Goal: Task Accomplishment & Management: Manage account settings

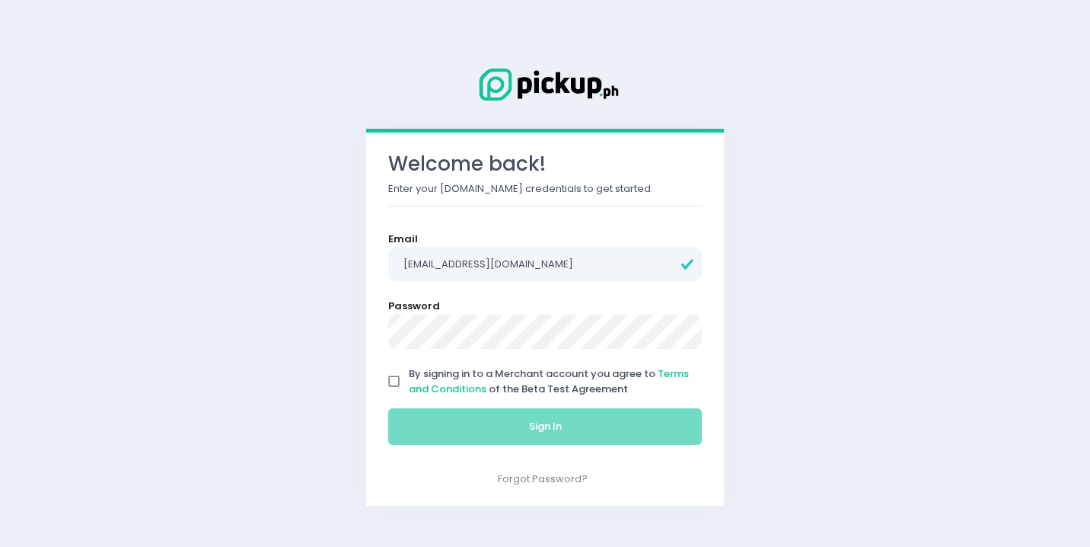
click at [394, 377] on input "By signing in to a Merchant account you agree to Terms and Conditions of the Be…" at bounding box center [394, 381] width 29 height 29
checkbox input "true"
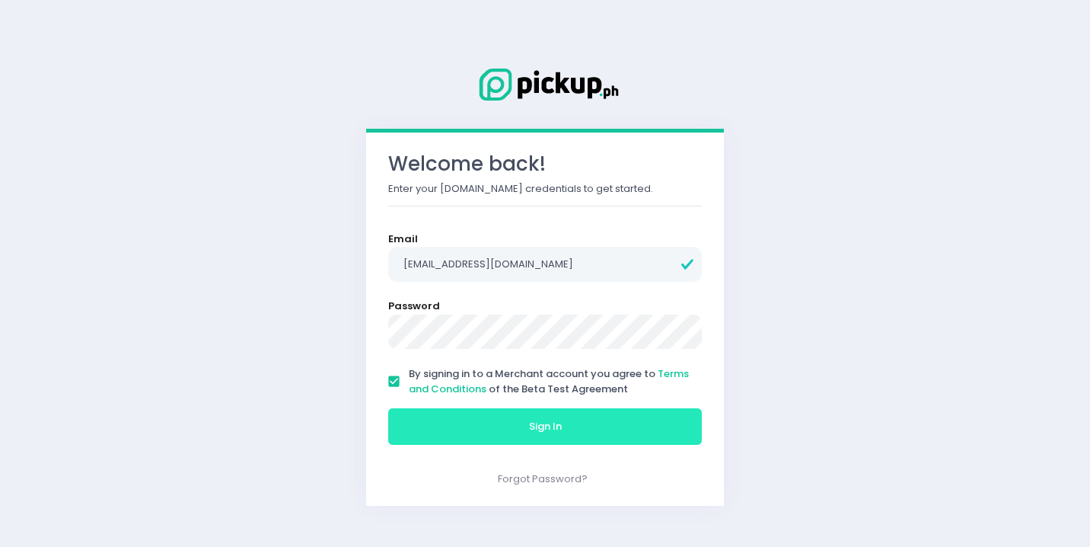
click at [471, 416] on button "Sign In" at bounding box center [545, 426] width 314 height 37
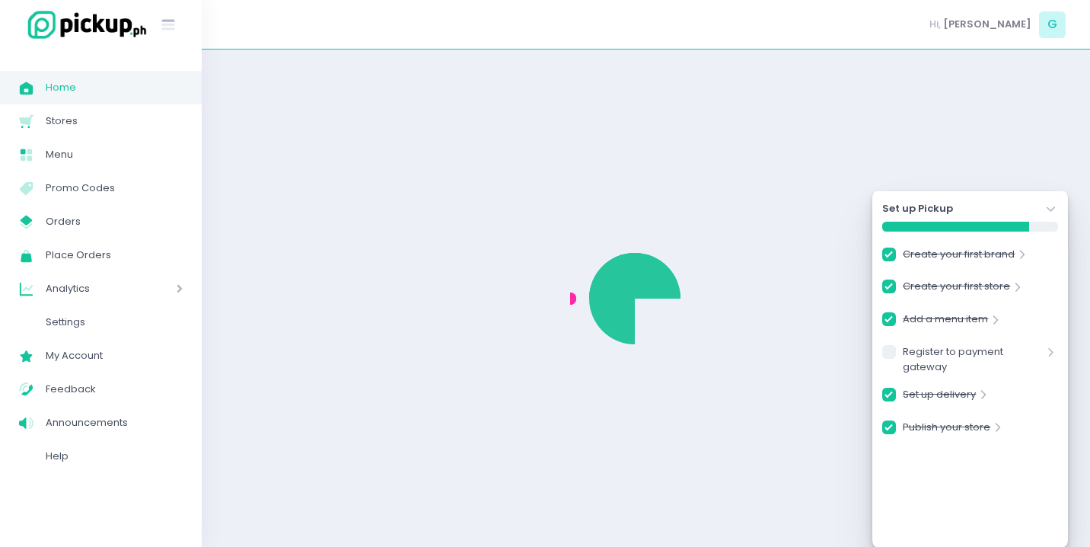
checkbox input "true"
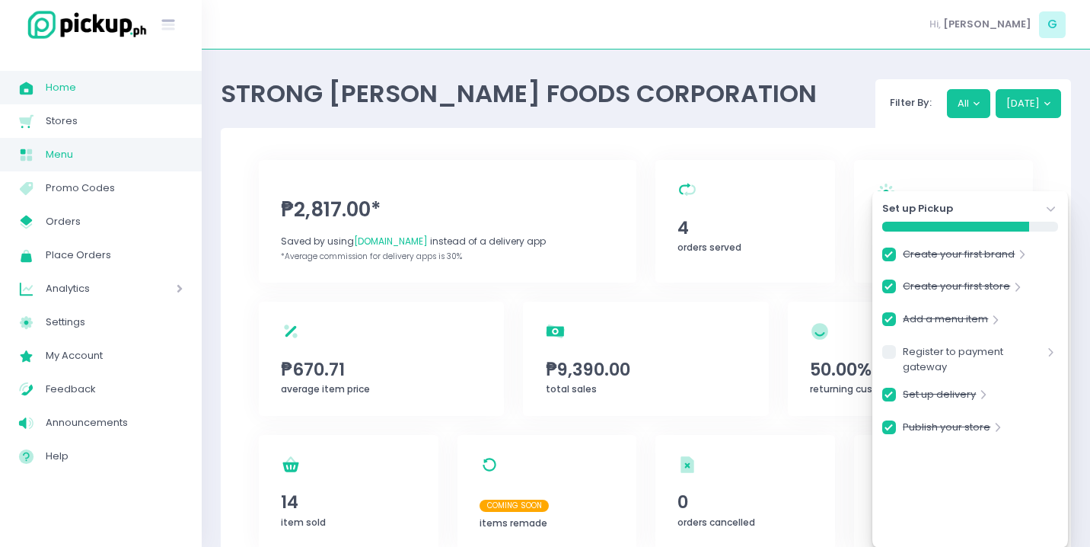
click at [83, 152] on span "Menu" at bounding box center [114, 155] width 137 height 20
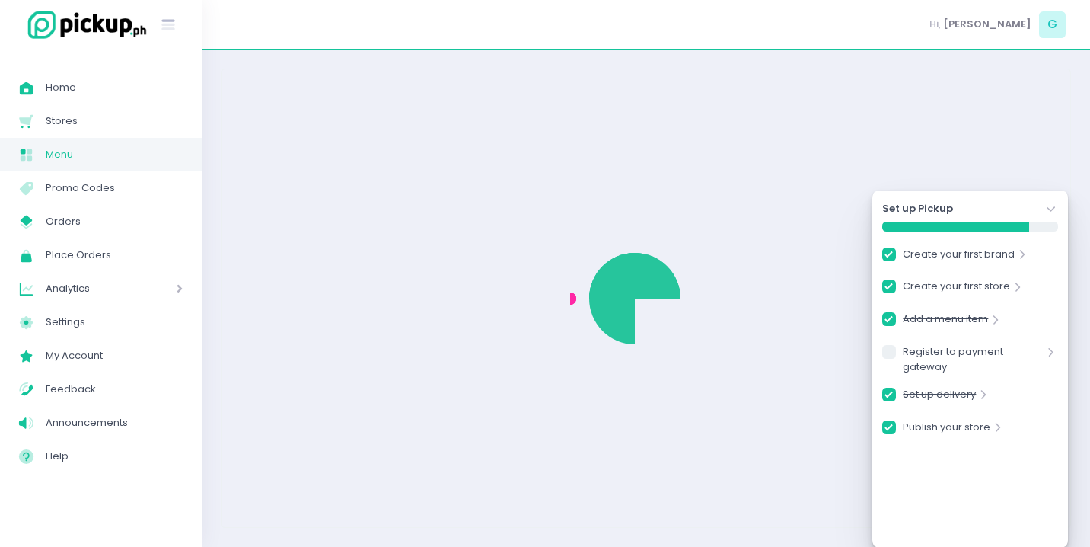
checkbox input "true"
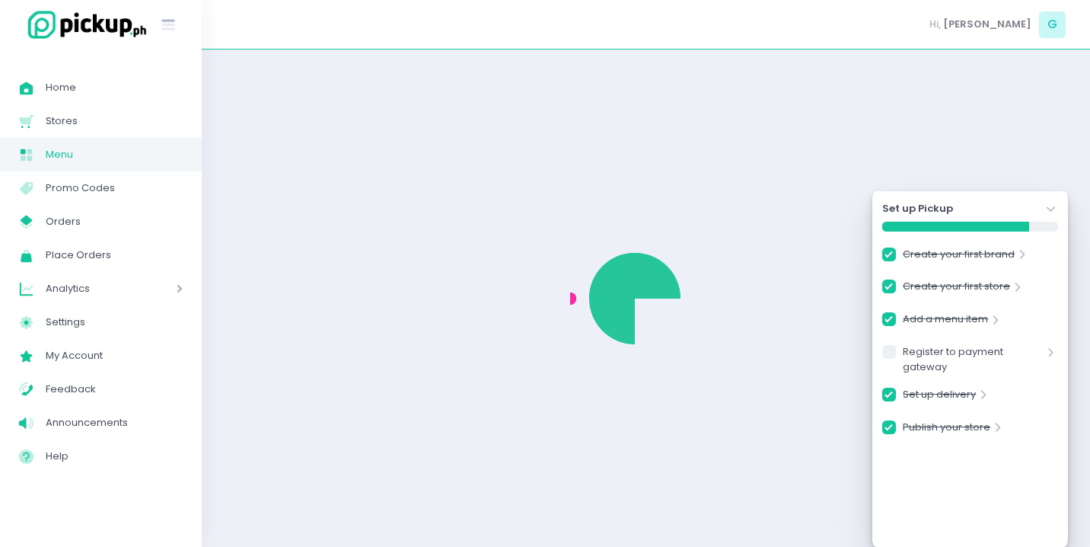
checkbox input "true"
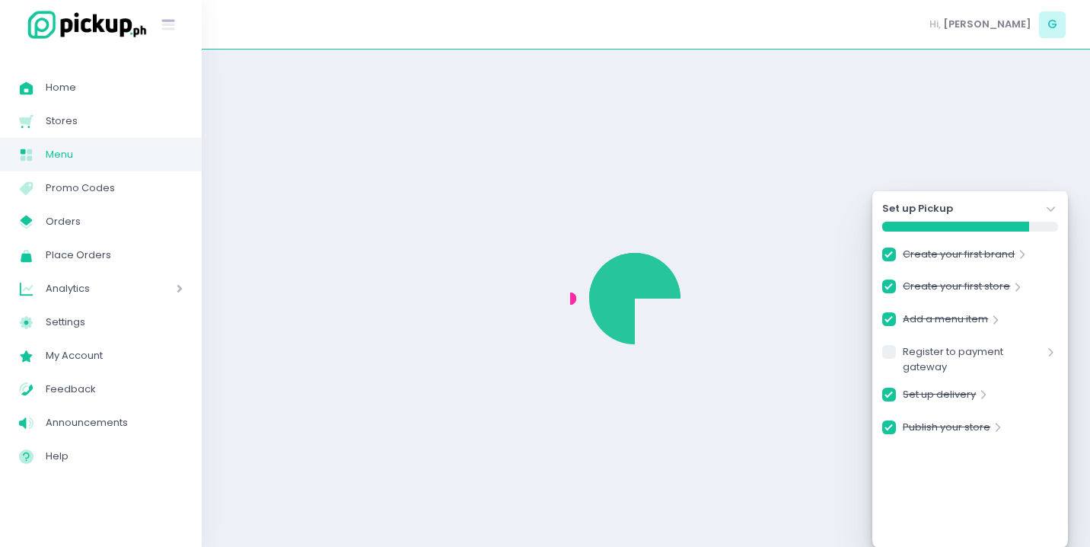
checkbox input "true"
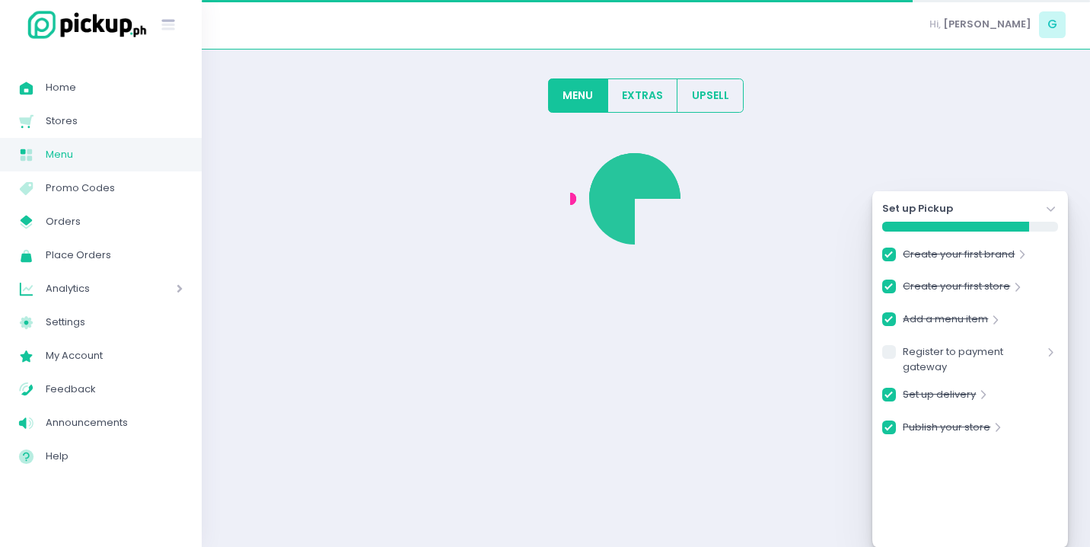
checkbox input "true"
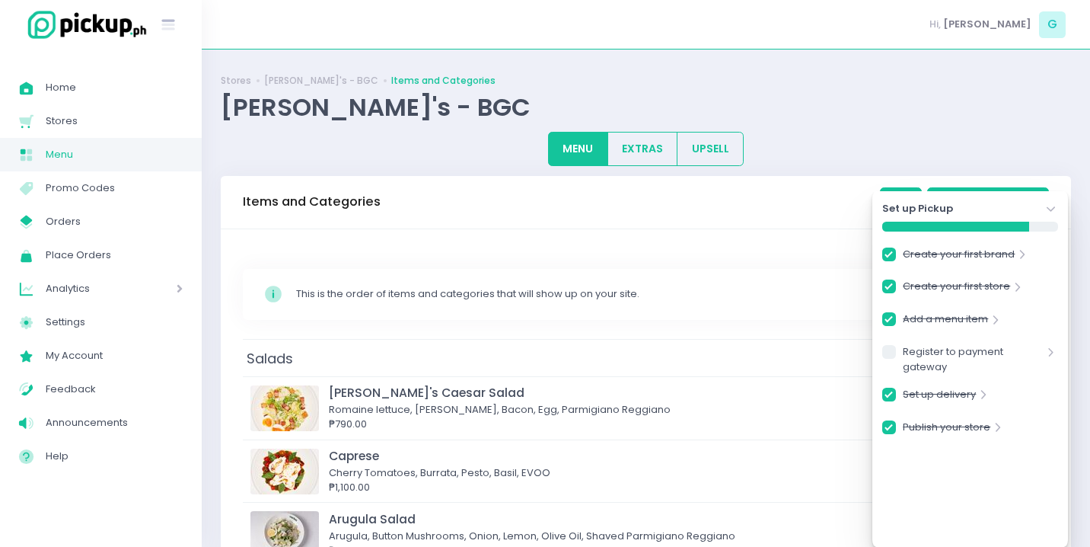
click at [1050, 211] on icon at bounding box center [1051, 209] width 8 height 5
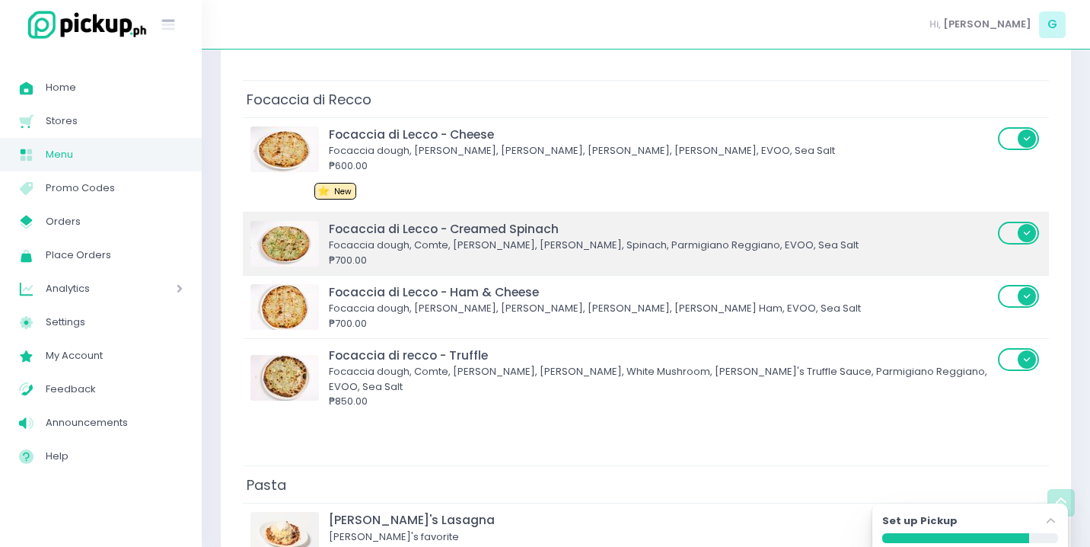
scroll to position [908, 0]
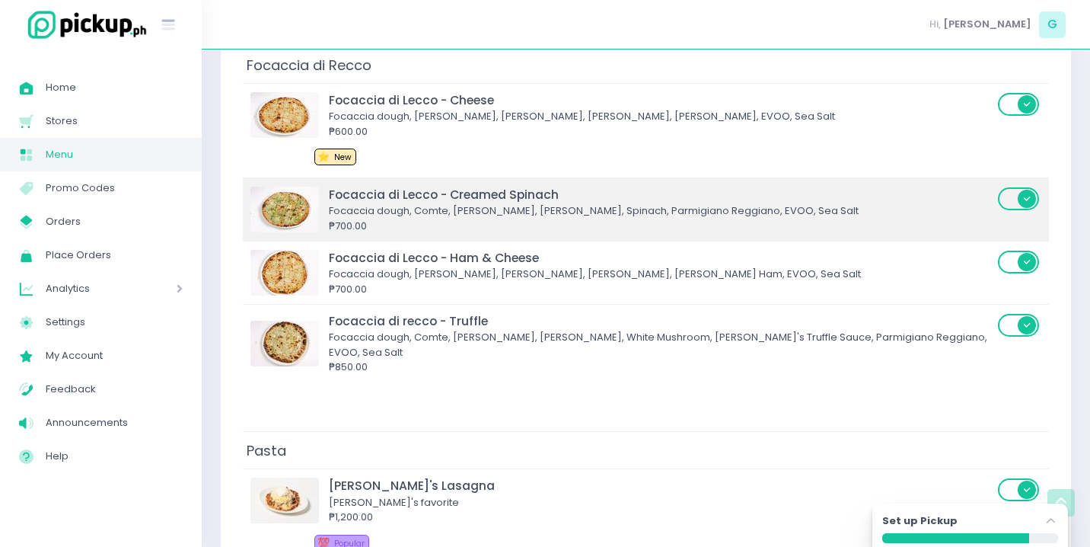
click at [662, 186] on div "Focaccia di Lecco - Creamed Spinach" at bounding box center [661, 195] width 665 height 18
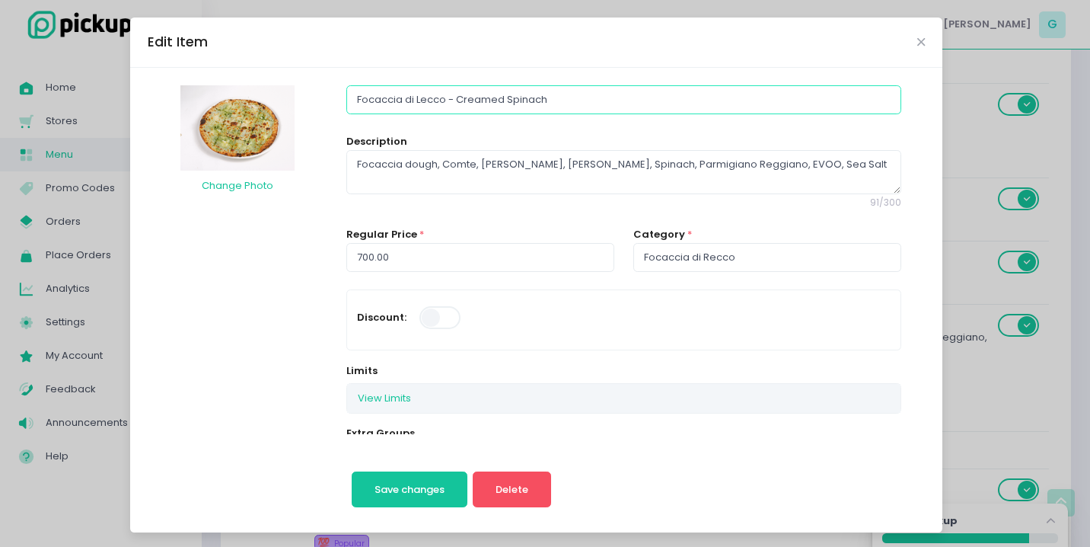
click at [420, 102] on input "Focaccia di Lecco - Creamed Spinach" at bounding box center [623, 99] width 554 height 29
type input "Focaccia di Recco - Creamed Spinach"
click at [403, 482] on span "Save changes" at bounding box center [410, 489] width 70 height 14
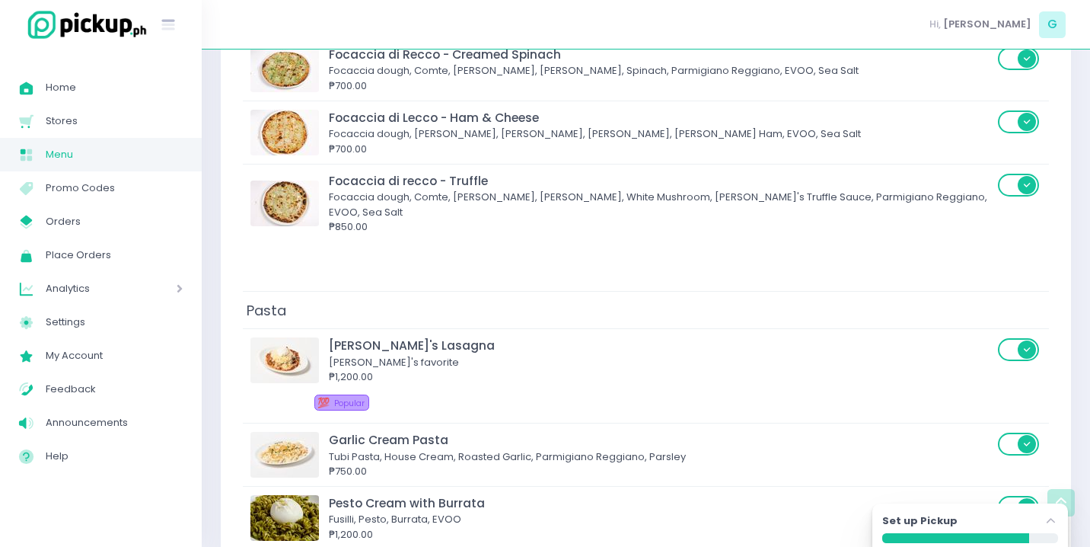
scroll to position [1049, 0]
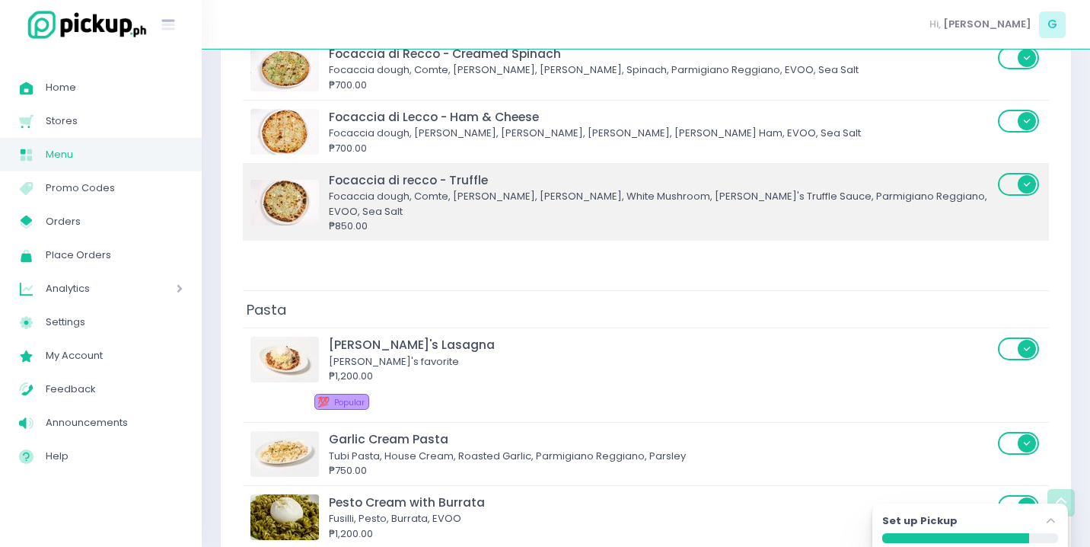
click at [1018, 173] on span at bounding box center [1019, 184] width 43 height 23
click at [238, 171] on input "checkbox" at bounding box center [238, 171] width 0 height 0
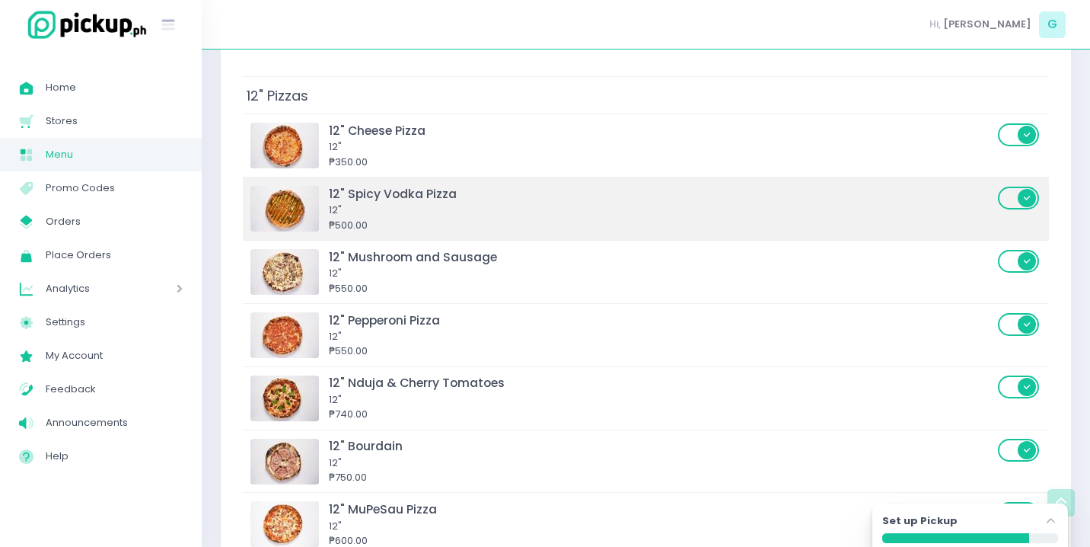
scroll to position [1876, 0]
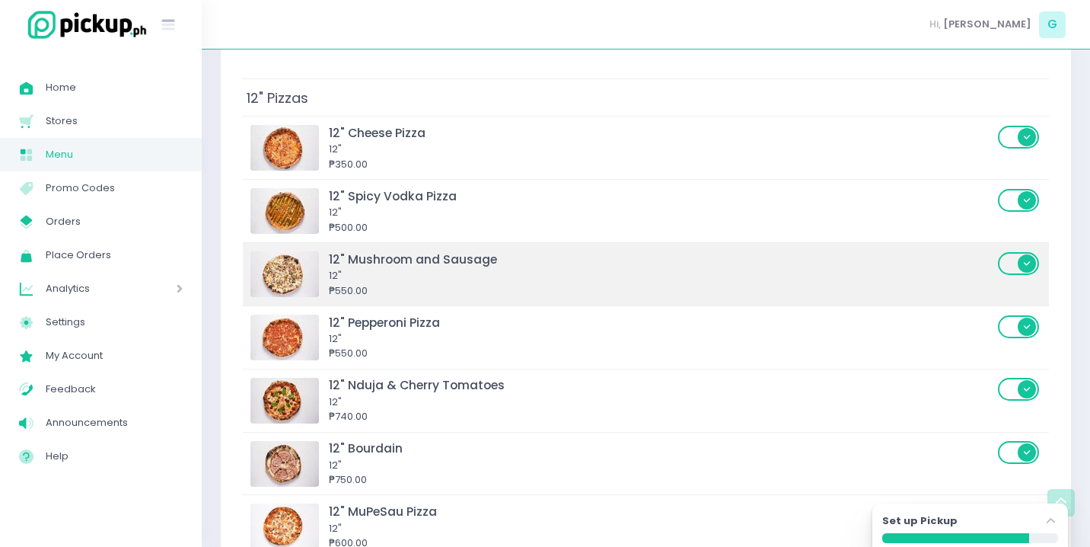
click at [1028, 252] on span at bounding box center [1019, 263] width 43 height 23
click at [238, 250] on input "checkbox" at bounding box center [238, 250] width 0 height 0
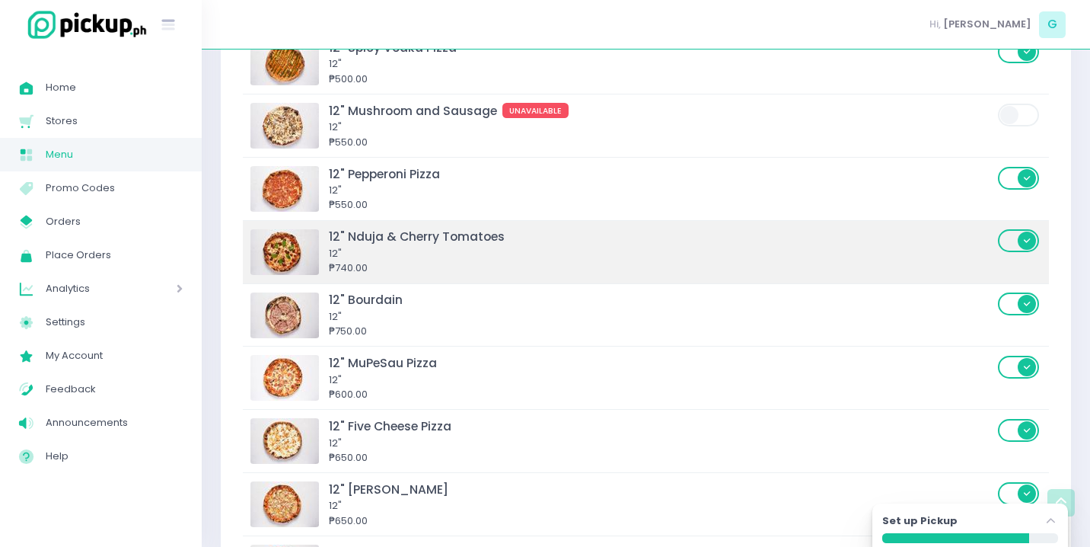
scroll to position [2031, 0]
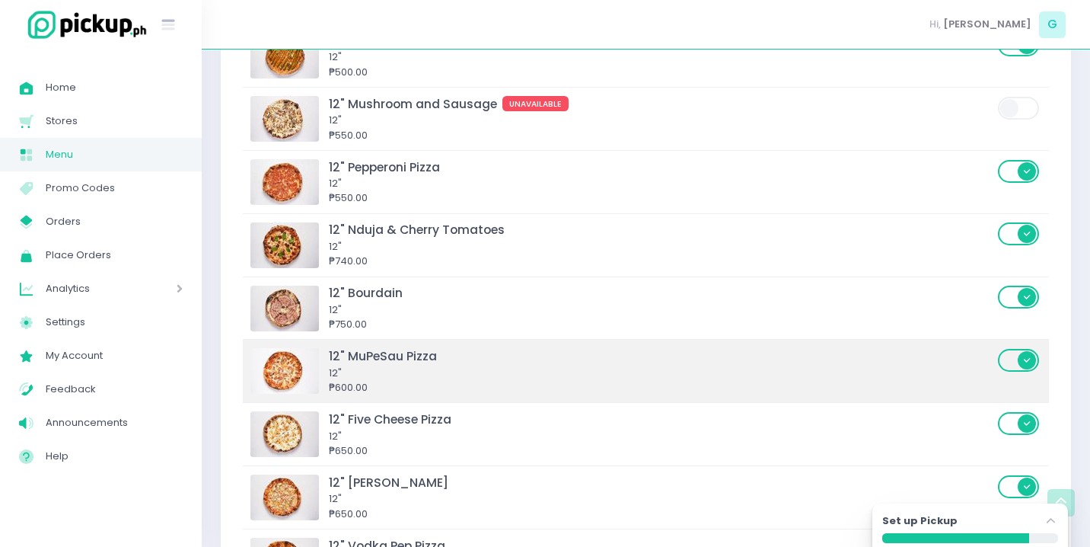
click at [1013, 349] on span at bounding box center [1019, 360] width 43 height 23
click at [238, 347] on input "checkbox" at bounding box center [238, 347] width 0 height 0
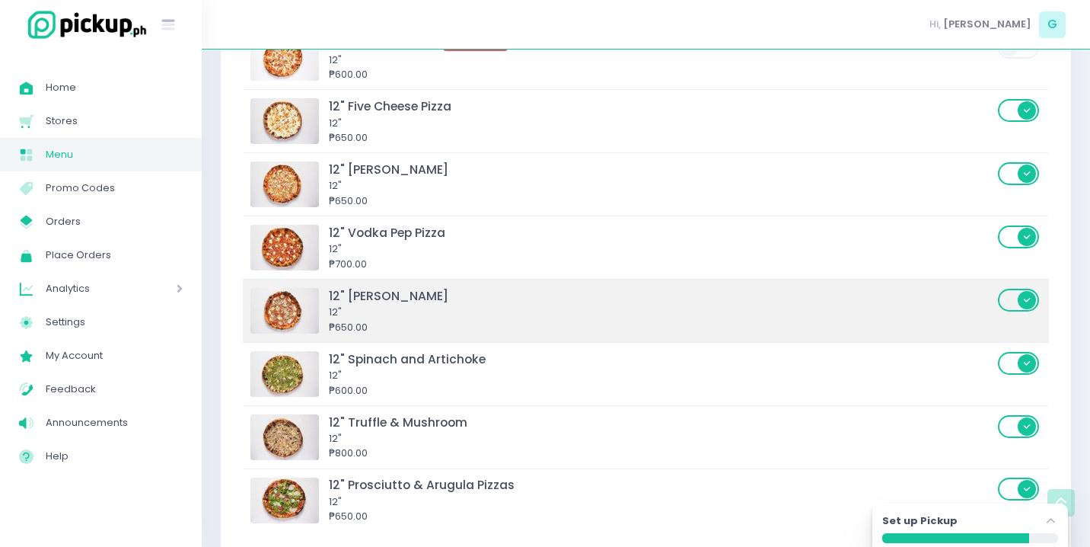
scroll to position [2345, 0]
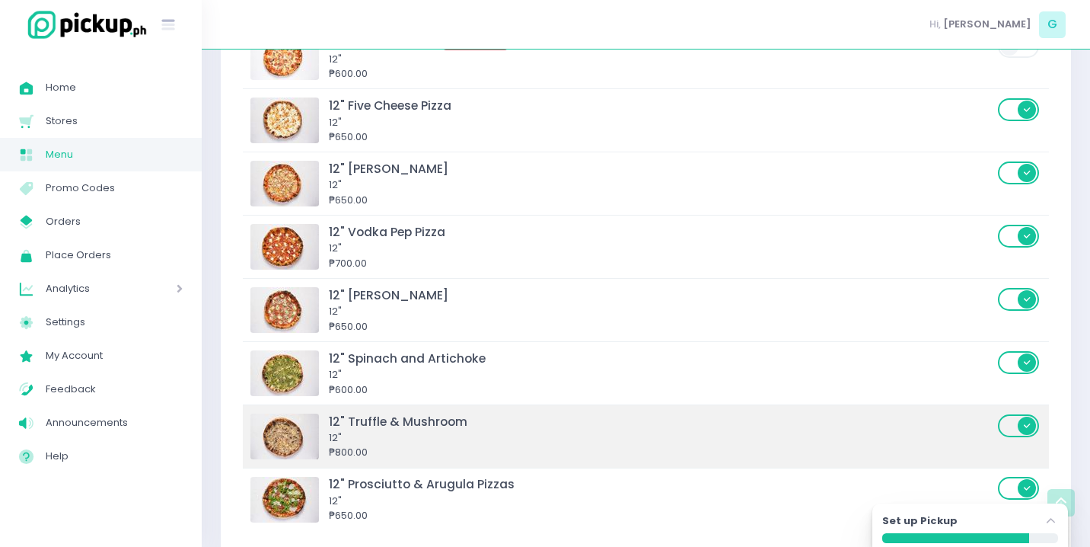
click at [1029, 414] on span at bounding box center [1019, 425] width 43 height 23
click at [238, 413] on input "checkbox" at bounding box center [238, 413] width 0 height 0
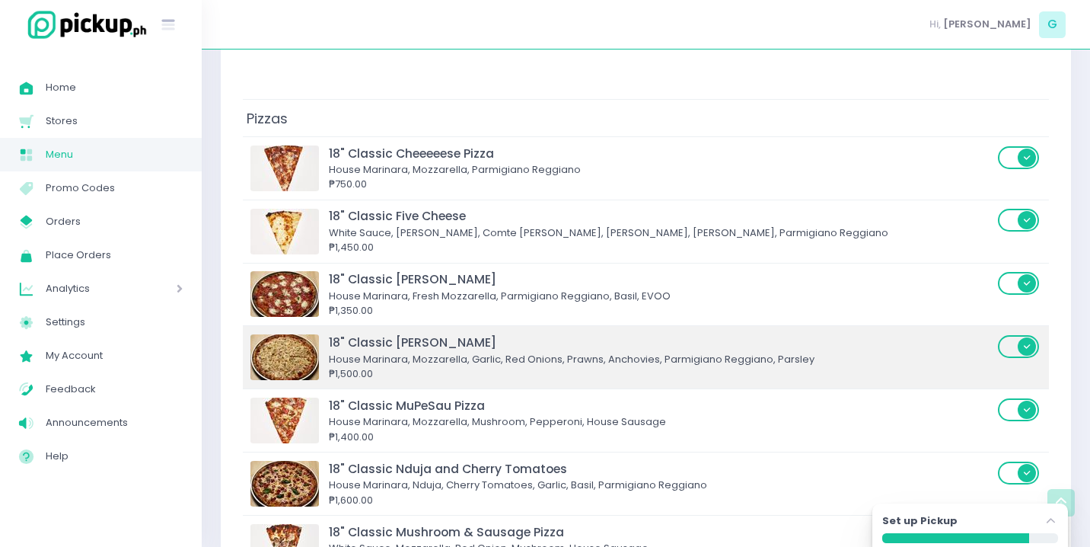
scroll to position [2827, 0]
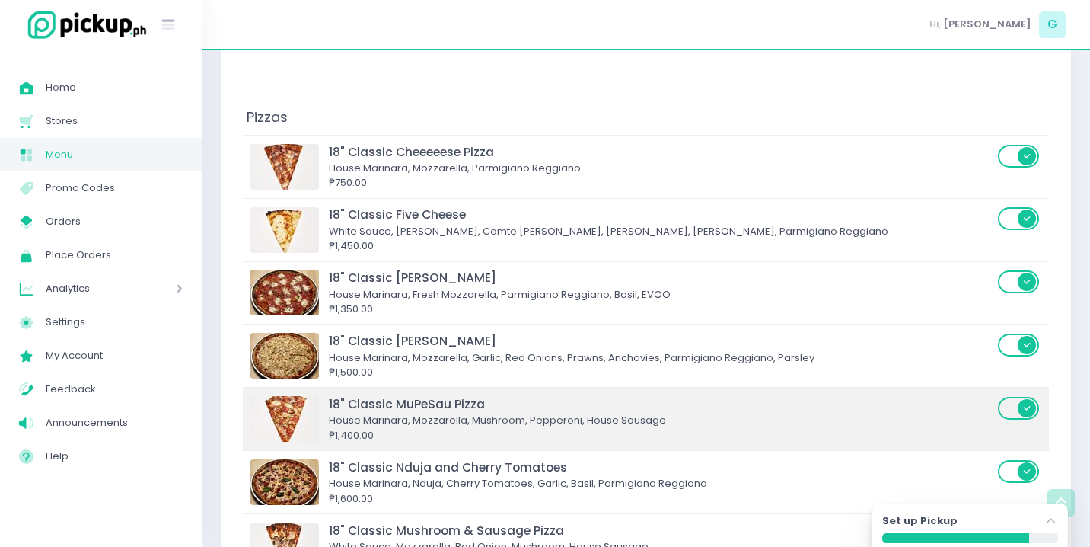
click at [1016, 397] on span at bounding box center [1019, 408] width 43 height 23
click at [238, 395] on input "checkbox" at bounding box center [238, 395] width 0 height 0
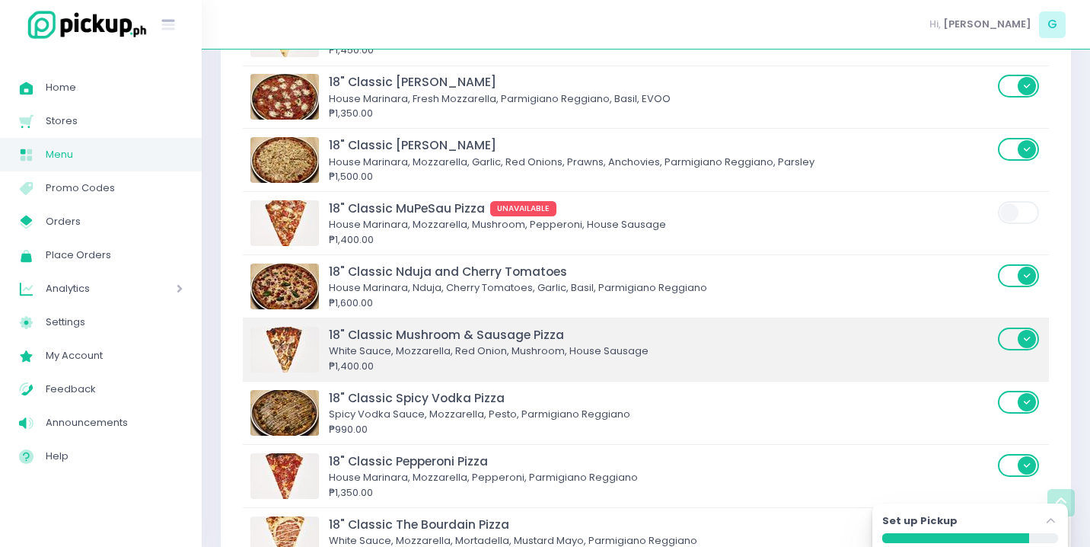
scroll to position [3025, 0]
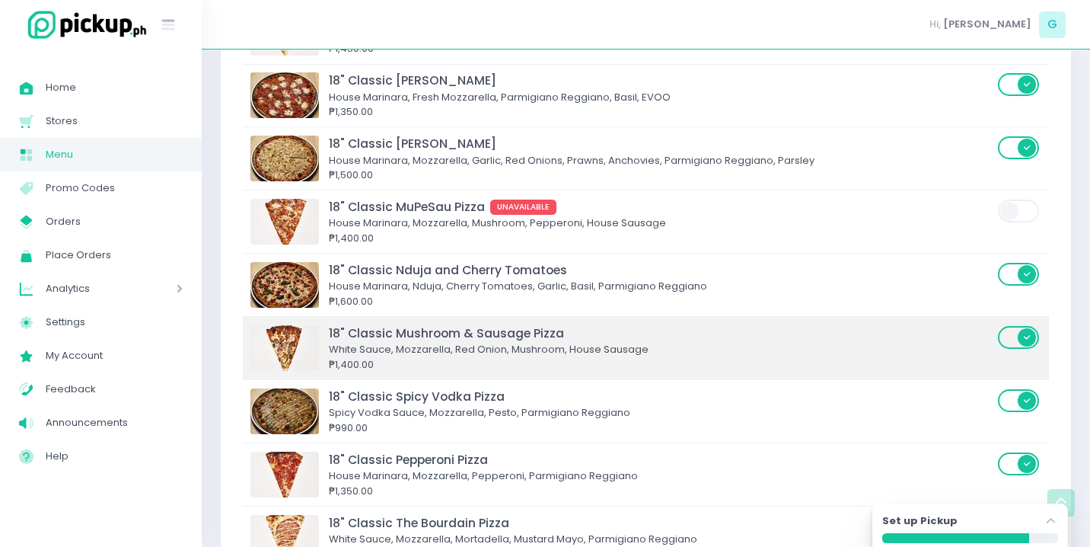
click at [1020, 326] on span at bounding box center [1019, 337] width 43 height 23
click at [238, 324] on input "checkbox" at bounding box center [238, 324] width 0 height 0
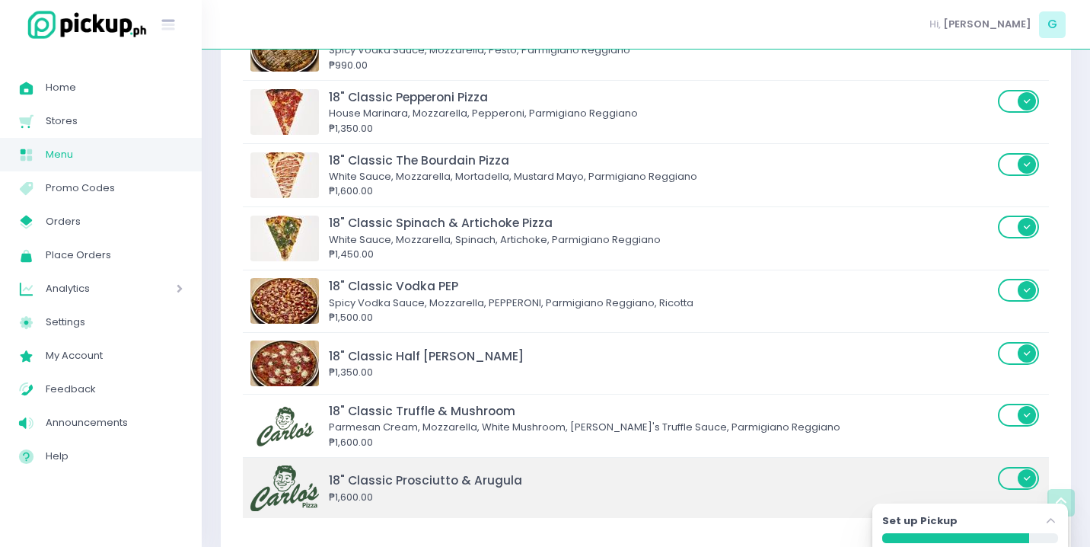
scroll to position [3386, 0]
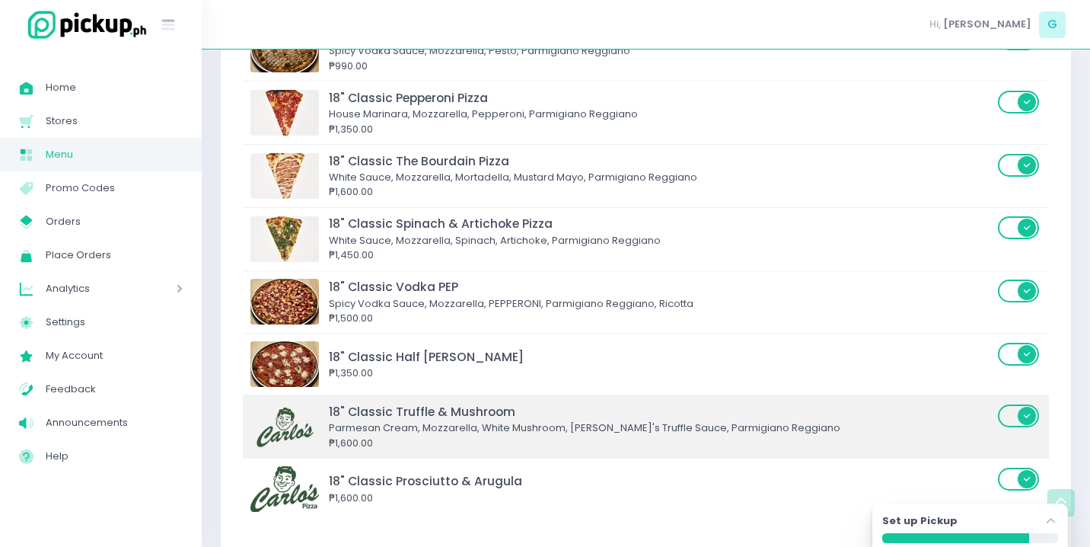
click at [1024, 404] on span at bounding box center [1019, 415] width 43 height 23
click at [238, 403] on input "checkbox" at bounding box center [238, 403] width 0 height 0
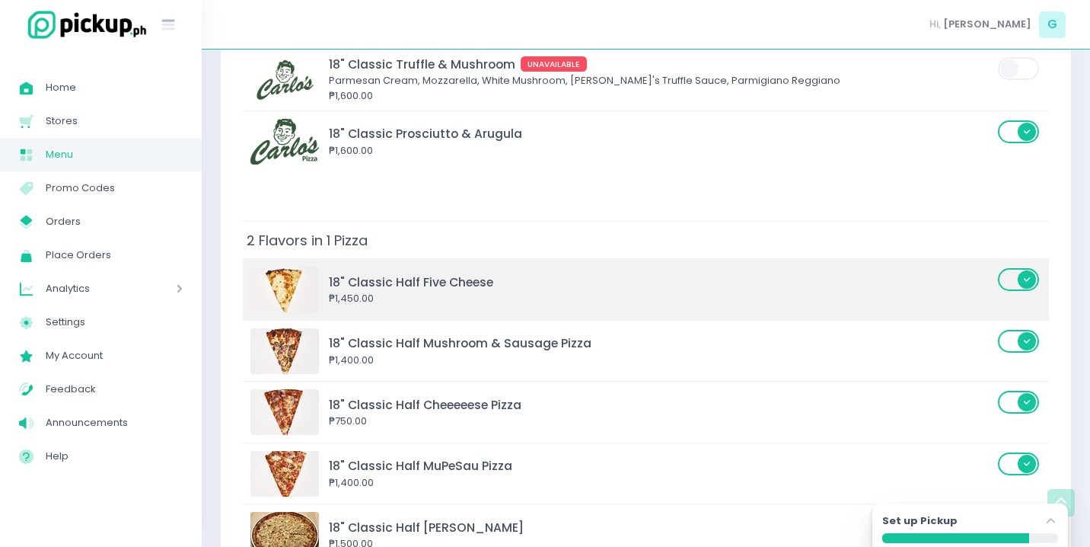
scroll to position [3734, 0]
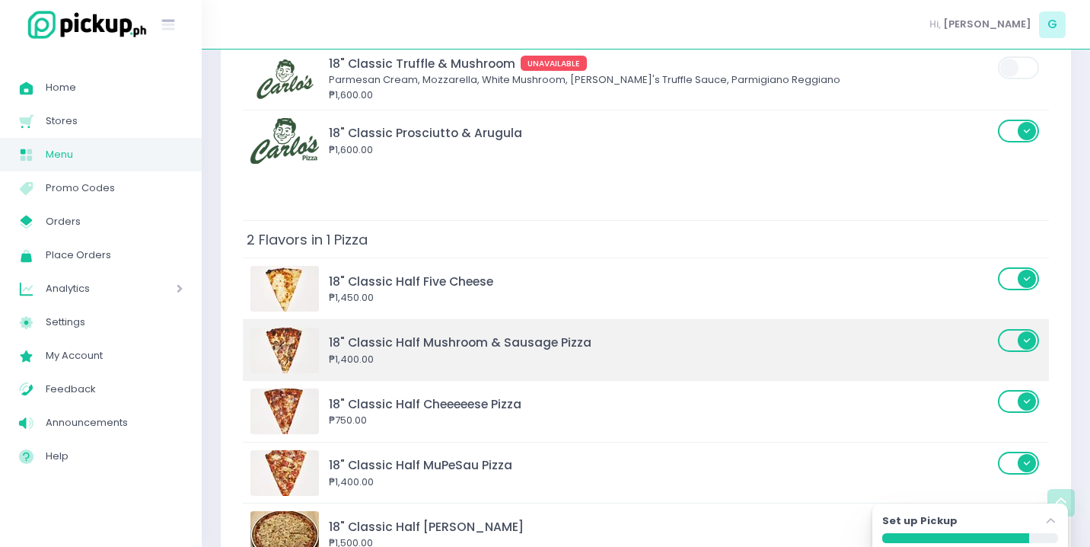
click at [1016, 329] on span at bounding box center [1019, 340] width 43 height 23
click at [238, 327] on input "checkbox" at bounding box center [238, 327] width 0 height 0
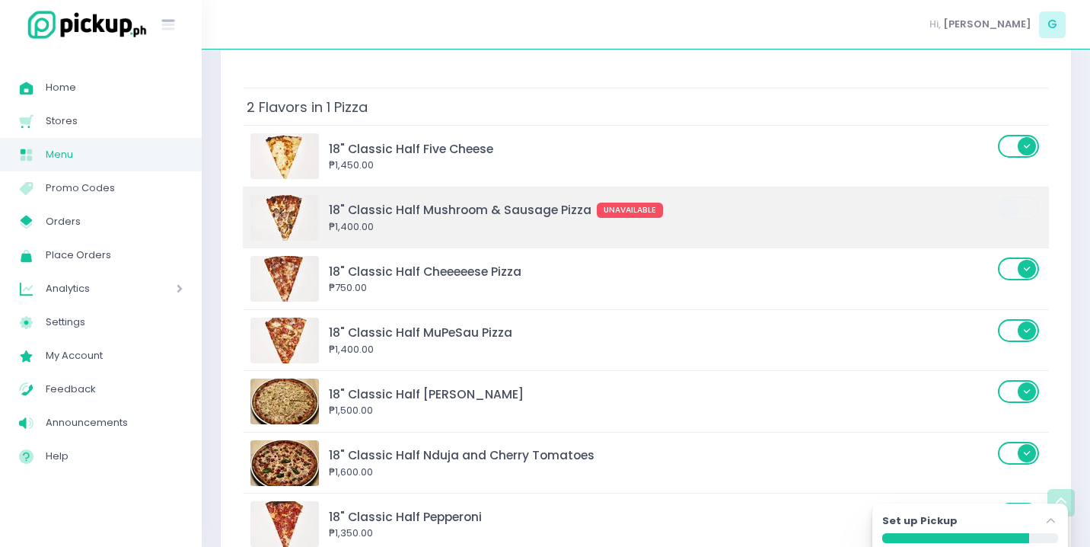
scroll to position [3887, 0]
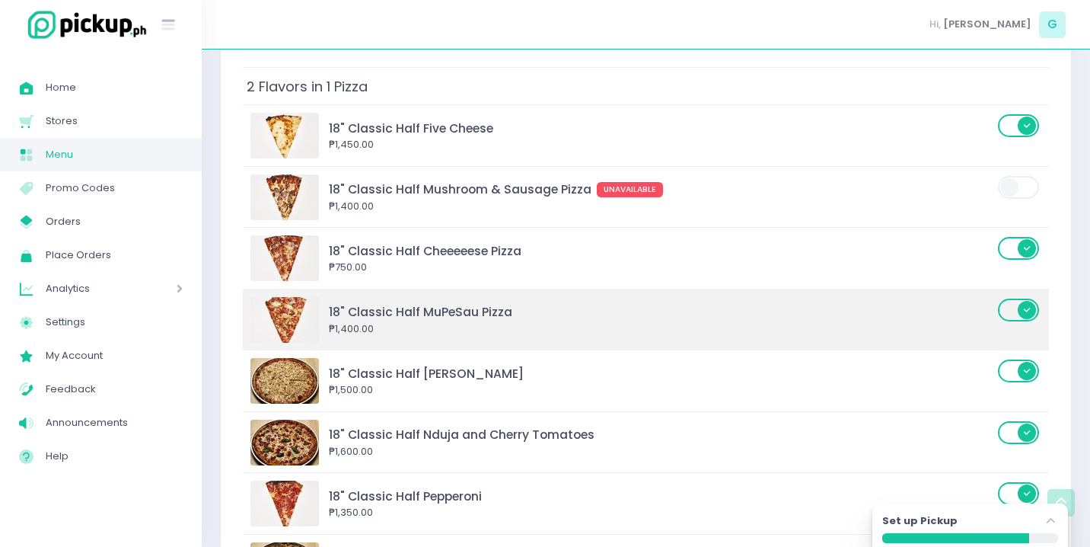
click at [1019, 297] on label at bounding box center [1019, 310] width 43 height 26
click at [238, 297] on input "checkbox" at bounding box center [238, 297] width 0 height 0
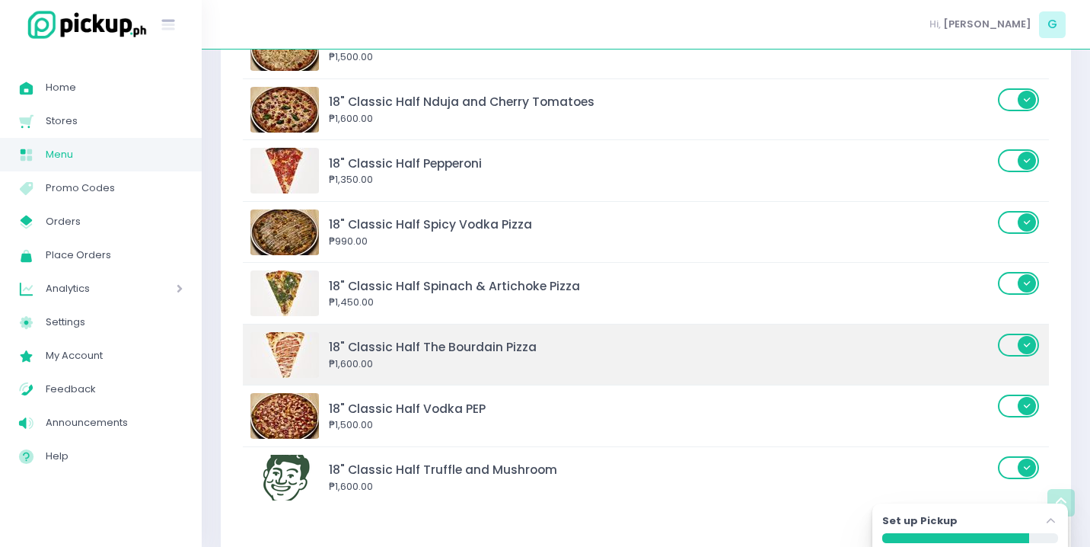
scroll to position [4227, 0]
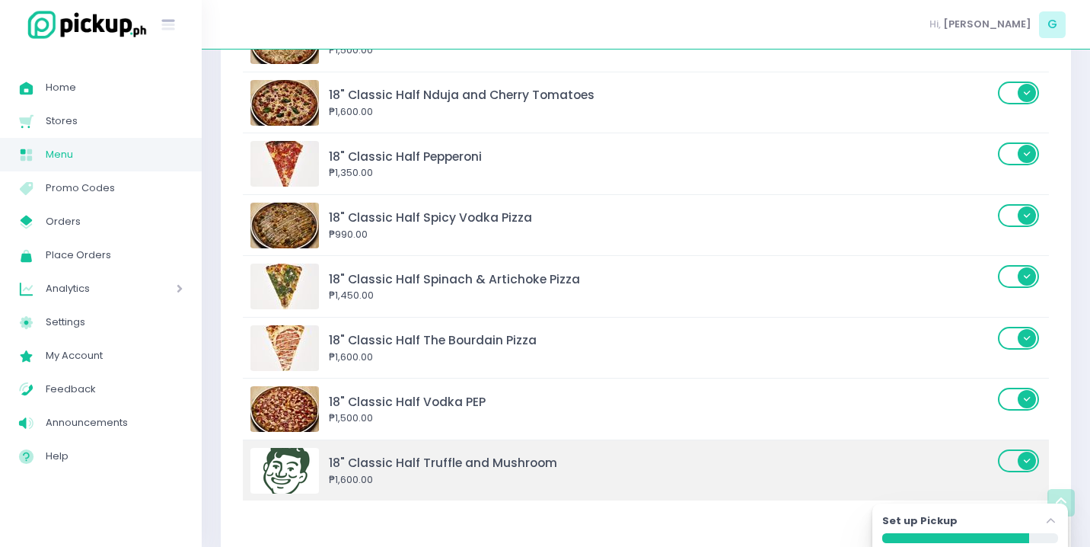
click at [1010, 449] on span at bounding box center [1019, 460] width 43 height 23
click at [238, 448] on input "checkbox" at bounding box center [238, 448] width 0 height 0
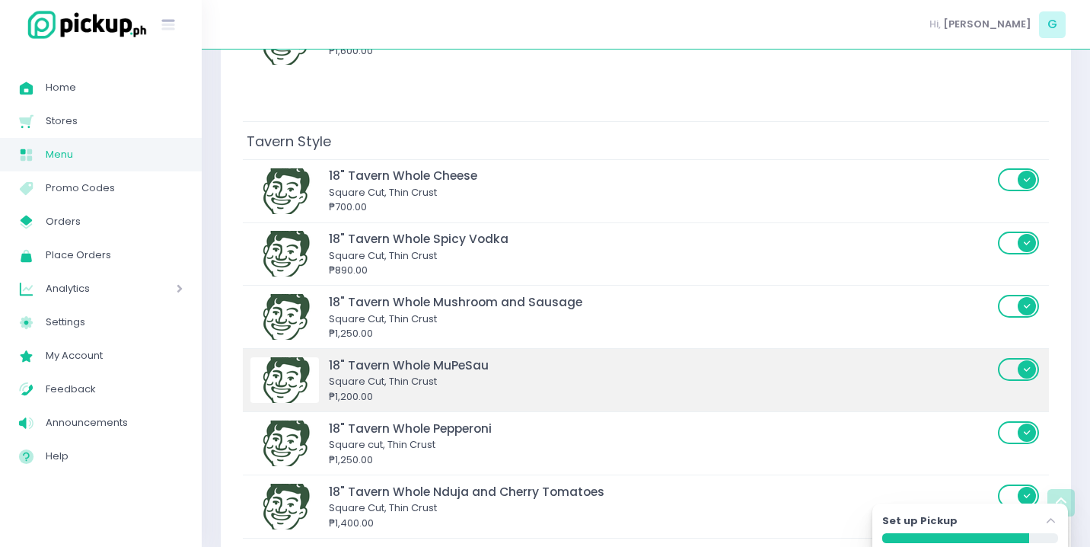
scroll to position [4680, 0]
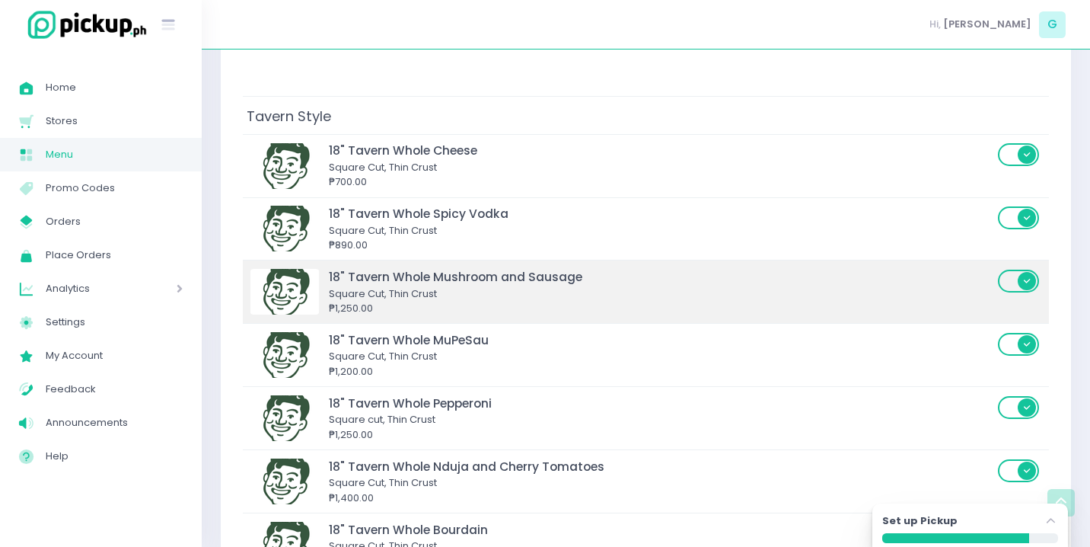
click at [1025, 268] on span at bounding box center [1019, 291] width 43 height 47
click at [1022, 269] on span at bounding box center [1019, 280] width 43 height 23
click at [238, 268] on input "checkbox" at bounding box center [238, 268] width 0 height 0
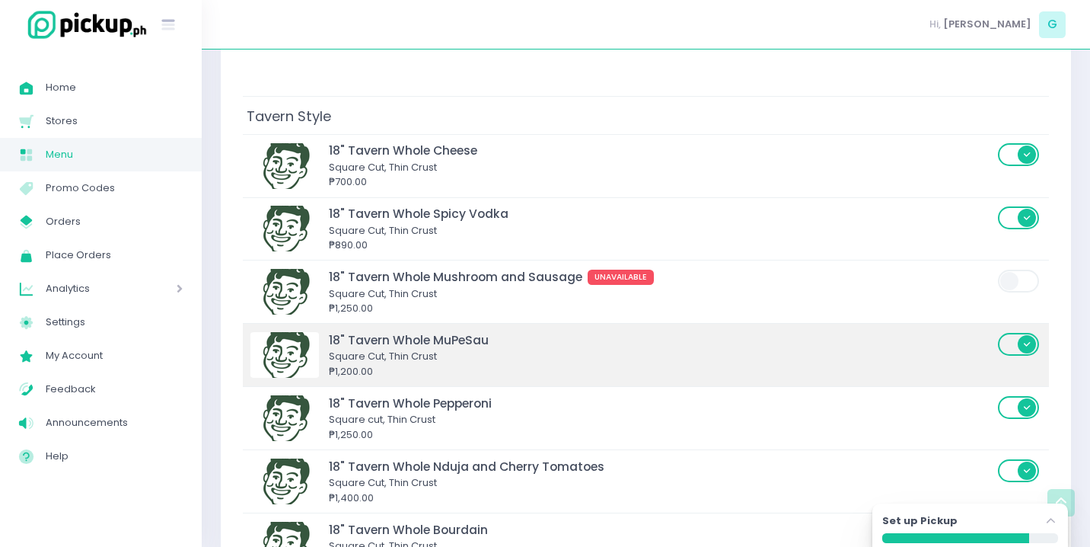
click at [1020, 333] on span at bounding box center [1019, 344] width 43 height 23
click at [238, 331] on input "checkbox" at bounding box center [238, 331] width 0 height 0
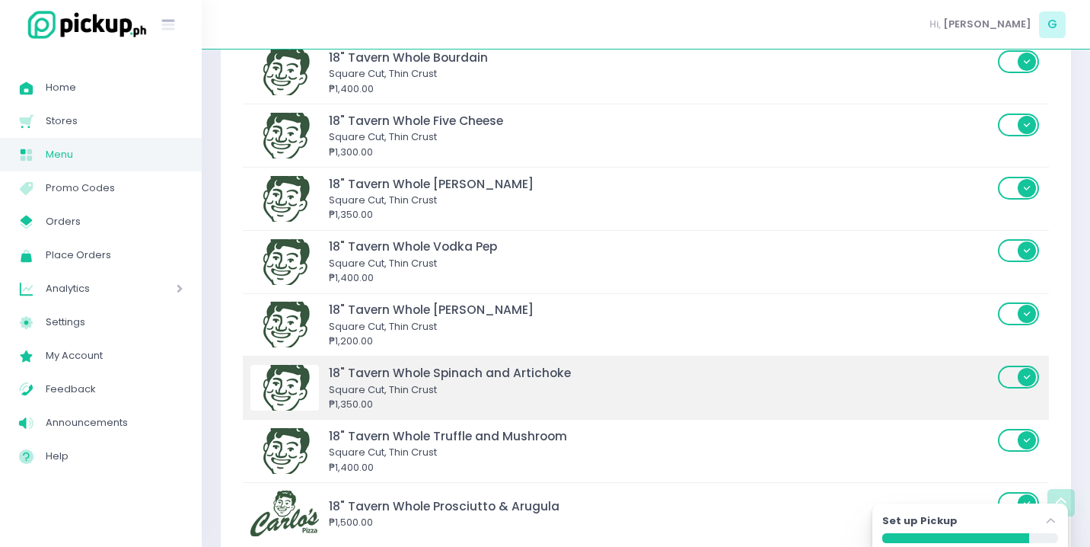
scroll to position [5157, 0]
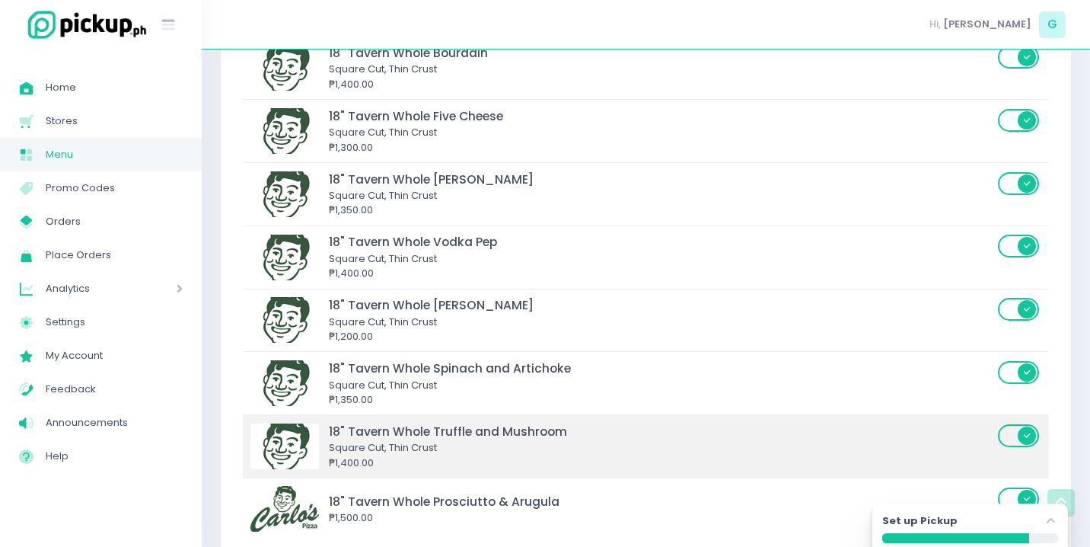
click at [1012, 423] on span at bounding box center [1019, 446] width 43 height 47
click at [1020, 424] on span at bounding box center [1019, 435] width 43 height 23
click at [238, 423] on input "checkbox" at bounding box center [238, 423] width 0 height 0
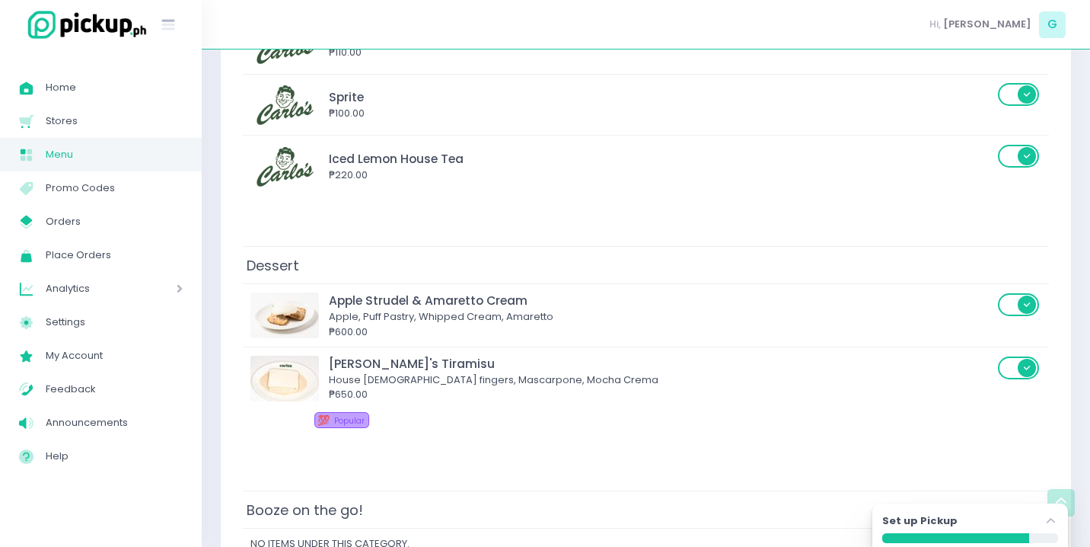
scroll to position [7278, 0]
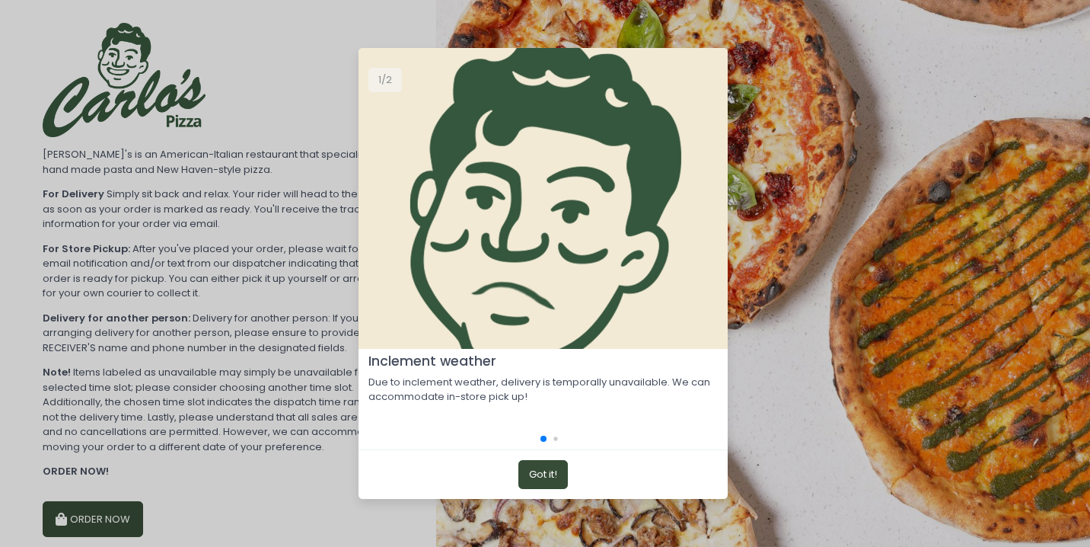
click at [531, 463] on button "Got it!" at bounding box center [542, 474] width 49 height 29
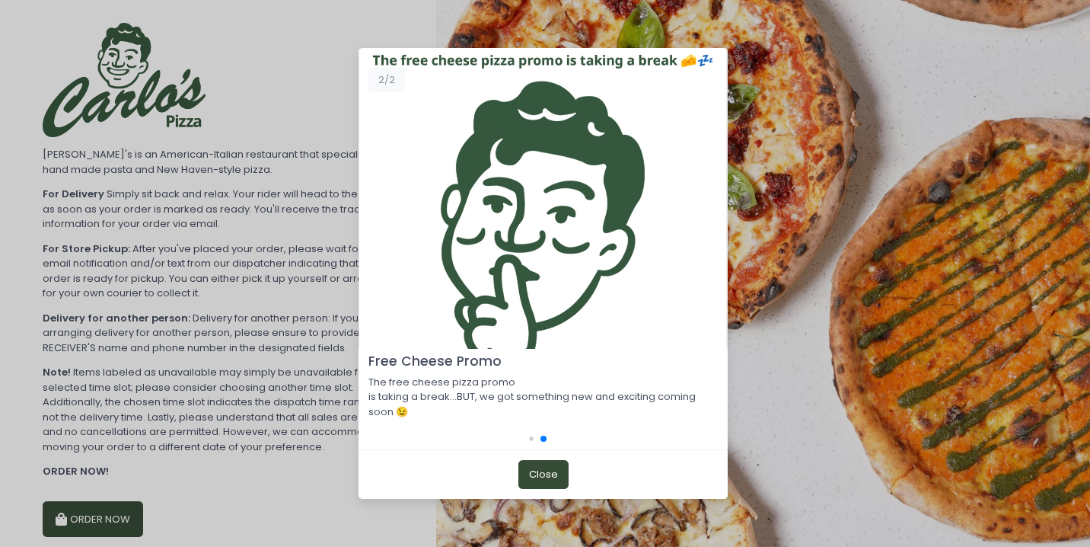
click at [532, 467] on button "Close" at bounding box center [543, 474] width 50 height 29
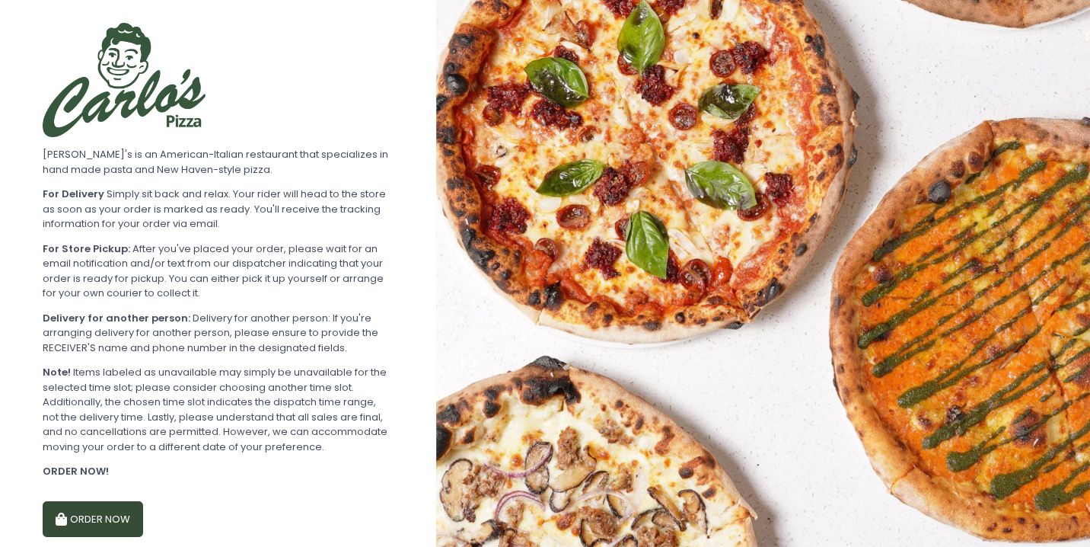
click at [98, 517] on button "ORDER NOW" at bounding box center [93, 519] width 100 height 37
select select "[DATE]"
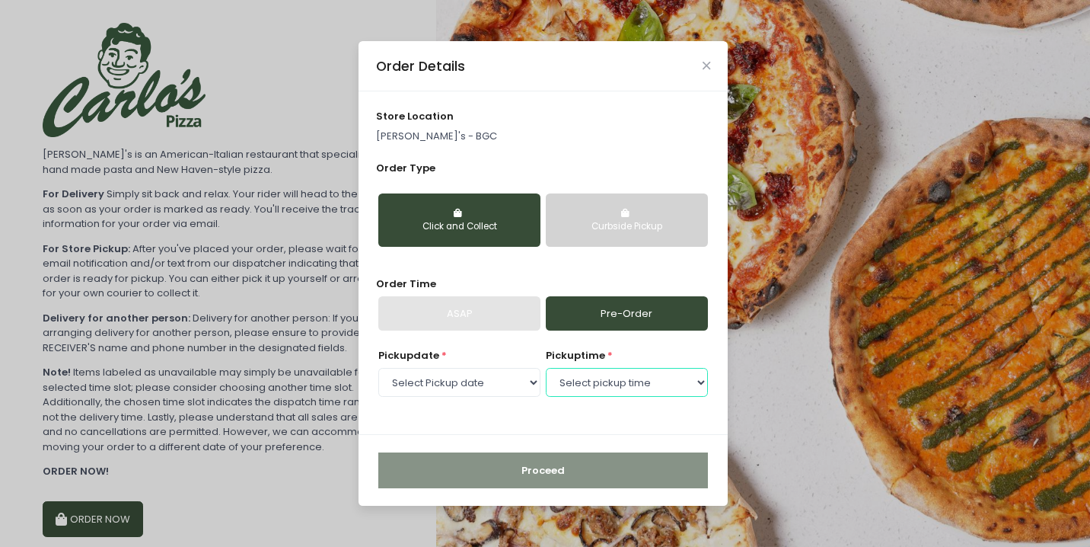
select select "20:00"
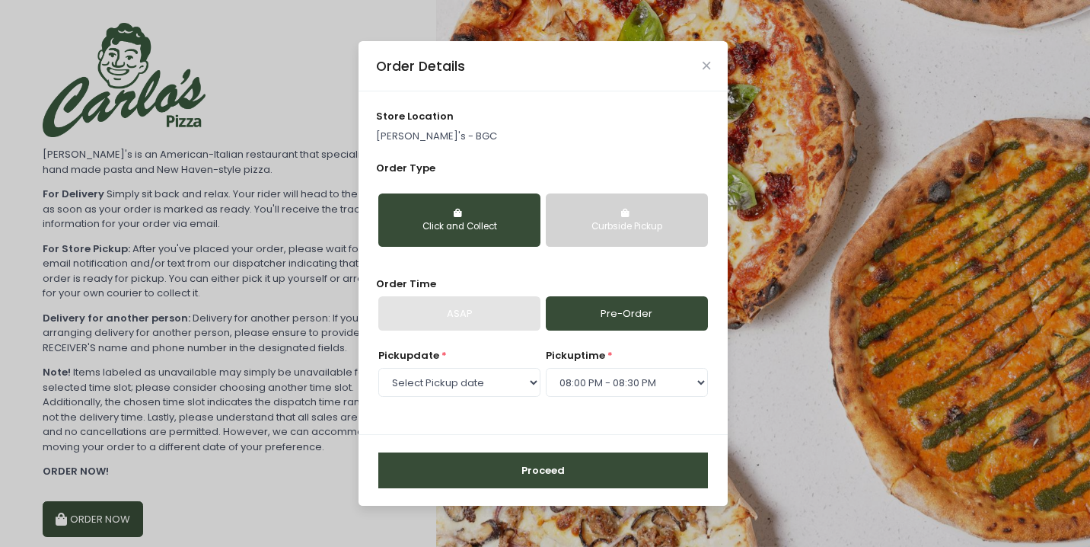
click at [587, 464] on button "Proceed" at bounding box center [543, 470] width 330 height 37
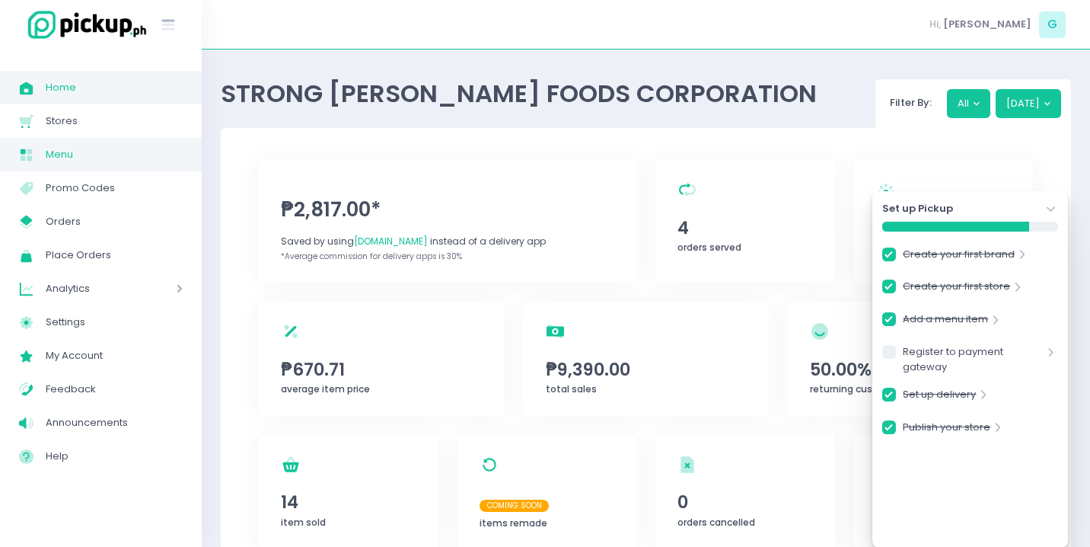
click at [75, 148] on span "Menu" at bounding box center [114, 155] width 137 height 20
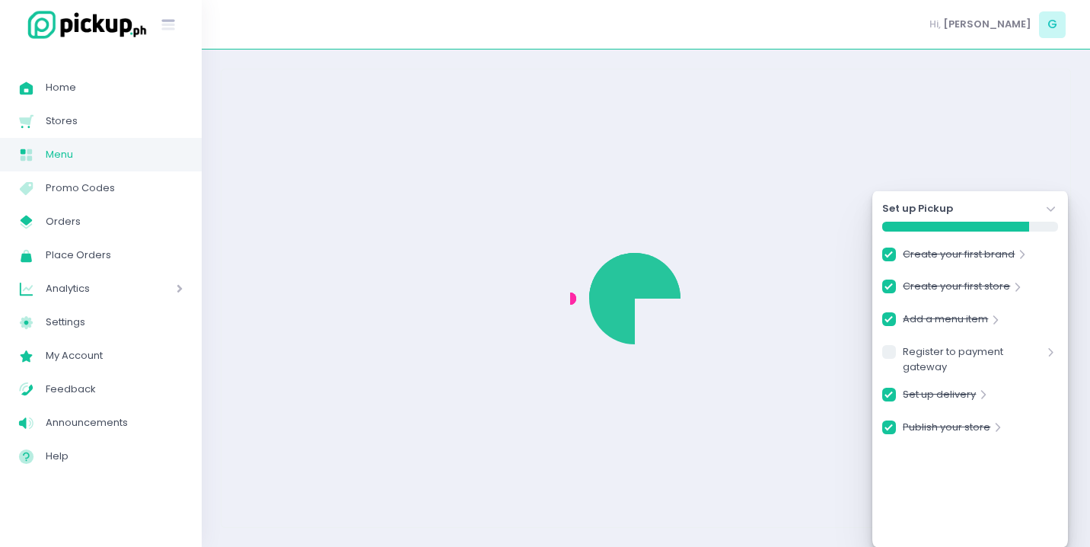
checkbox input "true"
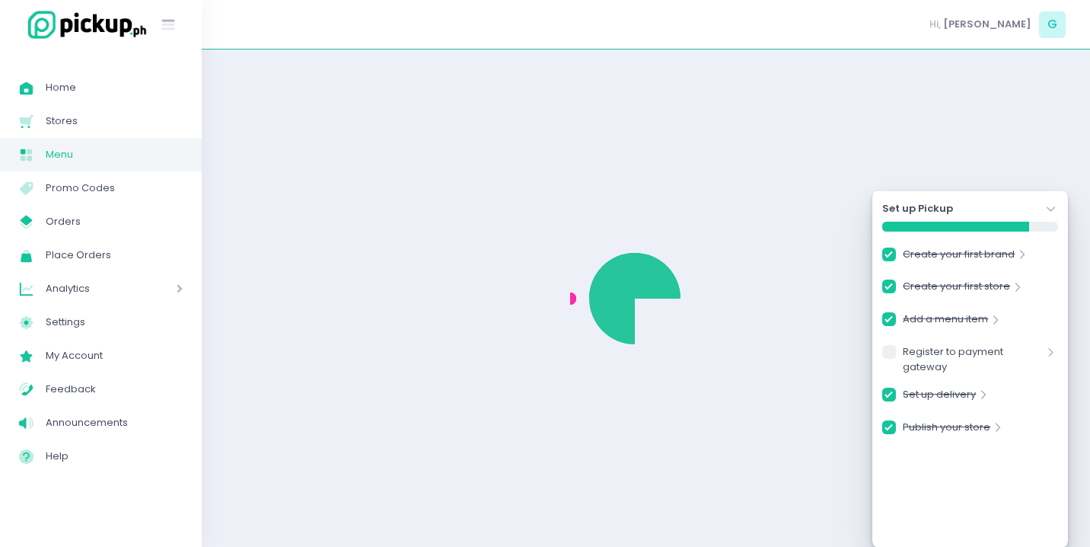
checkbox input "true"
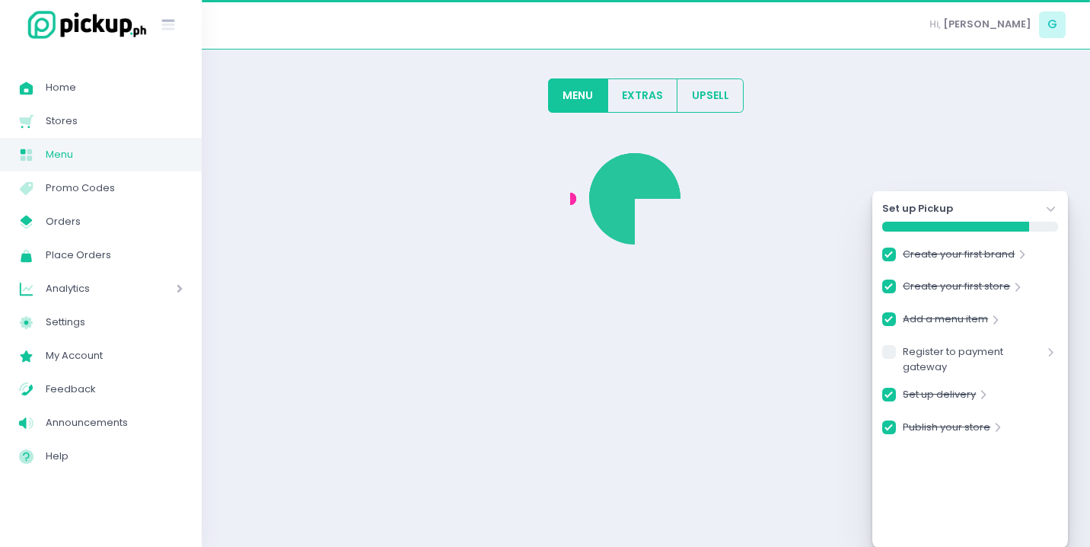
checkbox input "true"
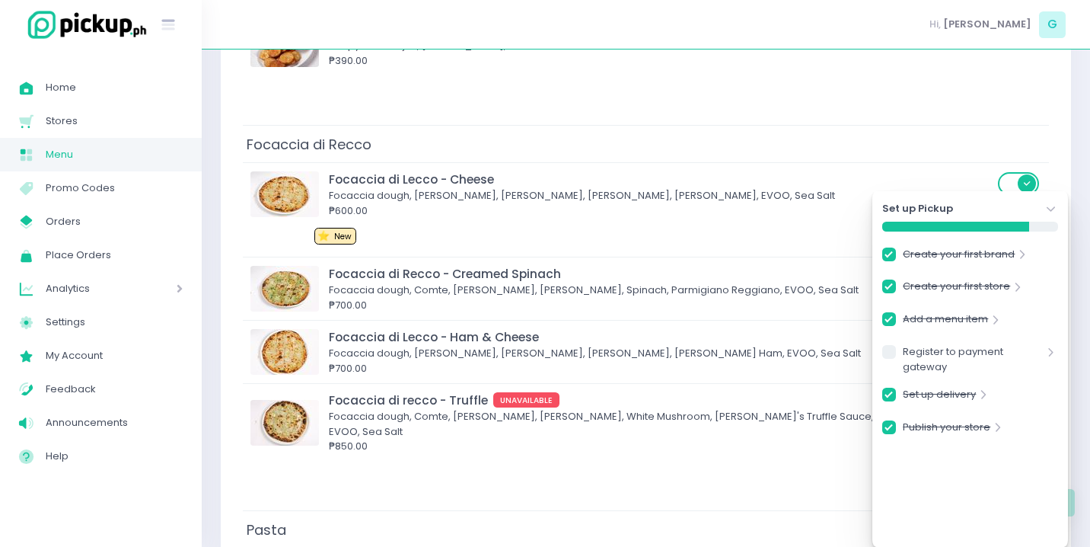
scroll to position [826, 0]
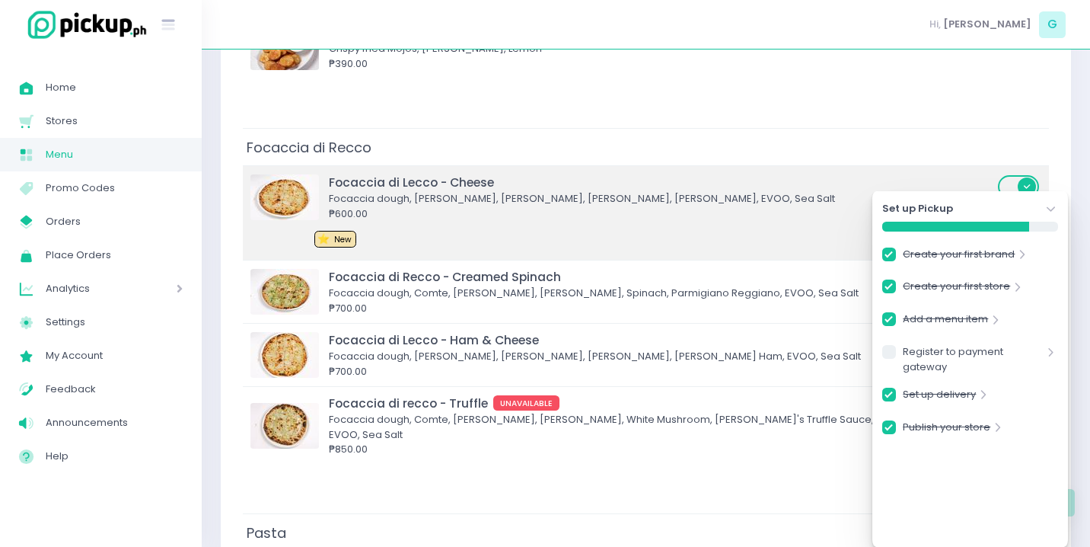
click at [424, 174] on div "Focaccia di Lecco - Cheese" at bounding box center [661, 183] width 665 height 18
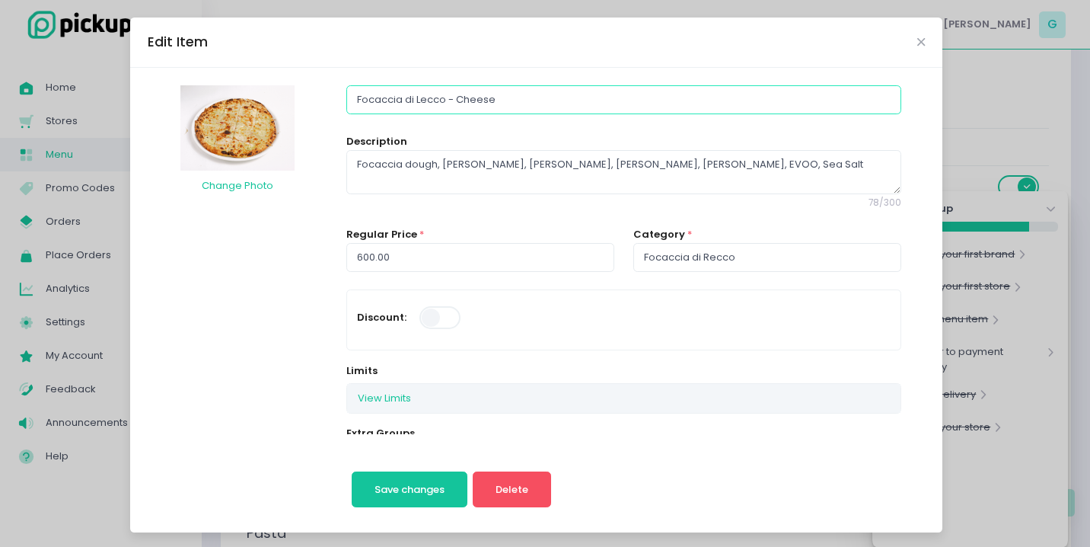
click at [423, 106] on input "Focaccia di Lecco - Cheese" at bounding box center [623, 99] width 554 height 29
type input "Focaccia di Recco - Cheese"
click at [419, 490] on span "Save changes" at bounding box center [410, 489] width 70 height 14
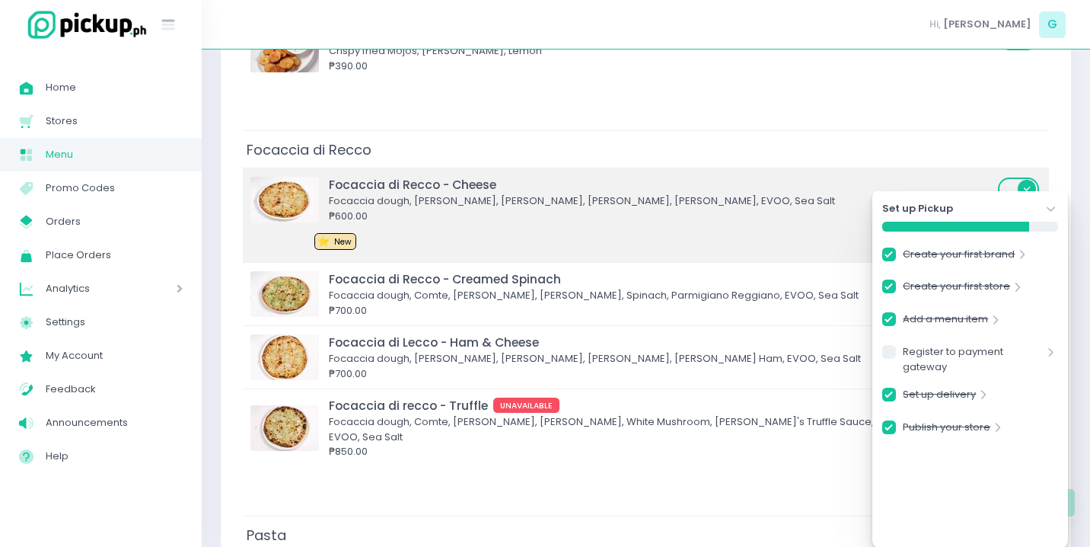
scroll to position [823, 0]
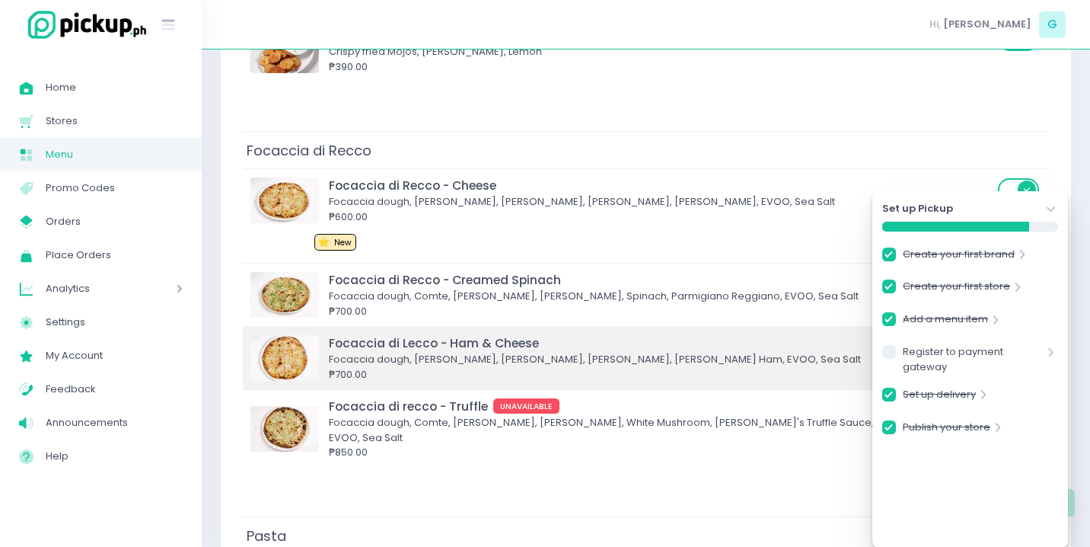
click at [484, 334] on div "Focaccia di Lecco - Ham & Cheese" at bounding box center [661, 343] width 665 height 18
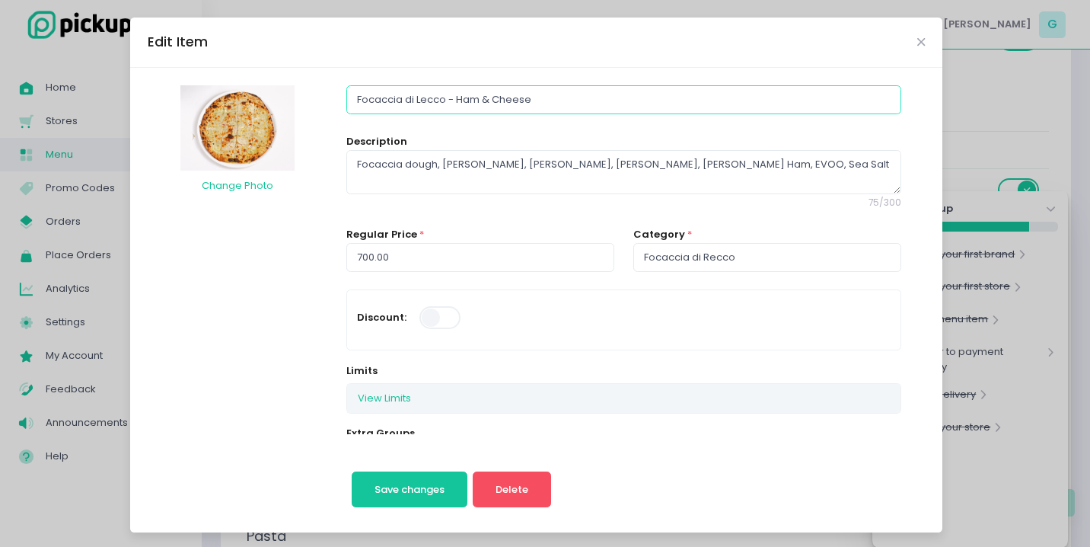
click at [420, 100] on input "Focaccia di Lecco - Ham & Cheese" at bounding box center [623, 99] width 554 height 29
type input "Focaccia di Recco - Ham & Cheese"
click at [403, 485] on span "Save changes" at bounding box center [410, 489] width 70 height 14
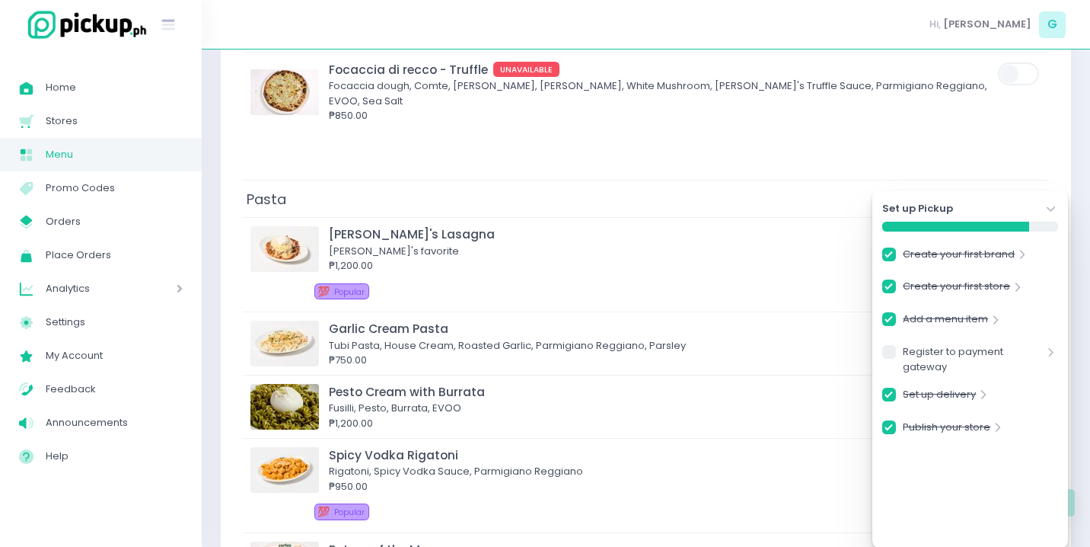
scroll to position [1160, 0]
